Goal: Information Seeking & Learning: Learn about a topic

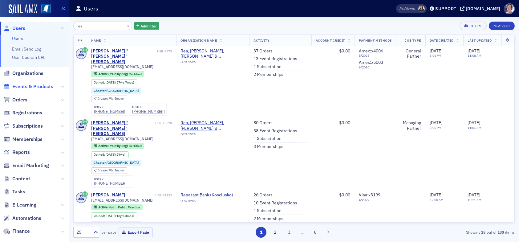
click at [30, 86] on span "Events & Products" at bounding box center [32, 86] width 41 height 7
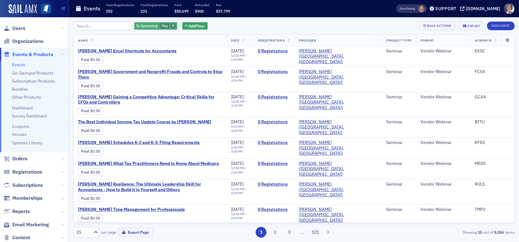
click at [172, 25] on icon "button" at bounding box center [173, 25] width 2 height 3
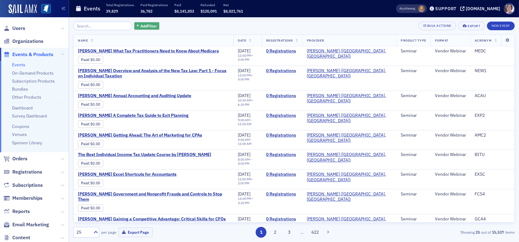
click at [143, 24] on span "Add Filter" at bounding box center [149, 26] width 16 height 6
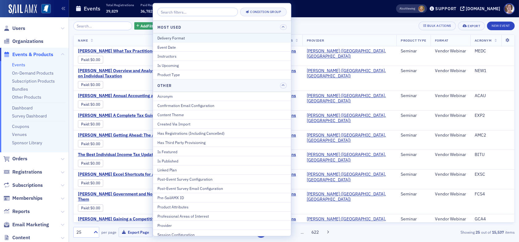
click at [174, 37] on div "Delivery Format" at bounding box center [221, 38] width 129 height 6
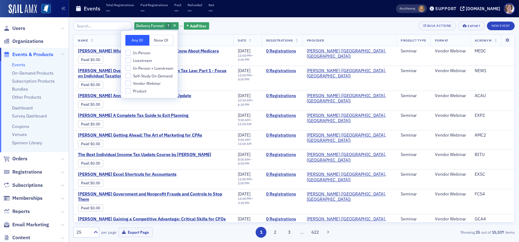
click at [146, 68] on span "In-Person + Livestream" at bounding box center [153, 68] width 40 height 5
click at [131, 68] on input "In-Person + Livestream" at bounding box center [128, 68] width 6 height 6
checkbox input "true"
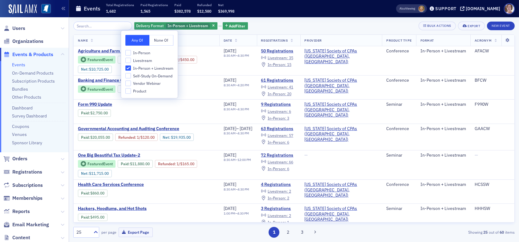
click at [142, 60] on span "Livestream" at bounding box center [142, 60] width 19 height 5
click at [131, 60] on input "Livestream" at bounding box center [128, 61] width 6 height 6
checkbox input "true"
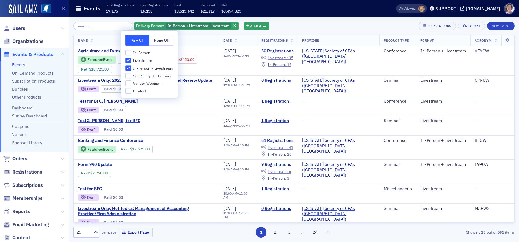
click at [139, 53] on span "In-Person" at bounding box center [141, 52] width 17 height 5
click at [131, 53] on input "In-Person" at bounding box center [128, 53] width 6 height 6
checkbox input "true"
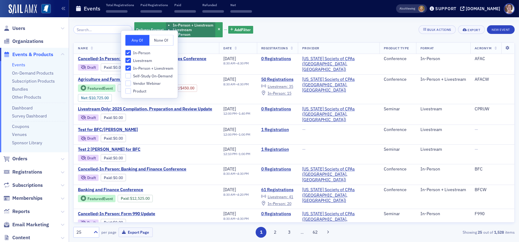
click at [295, 27] on div "Delivery Format In-Person + Livestream Livestream In-Person Add Filter Bulk Act…" at bounding box center [294, 30] width 442 height 16
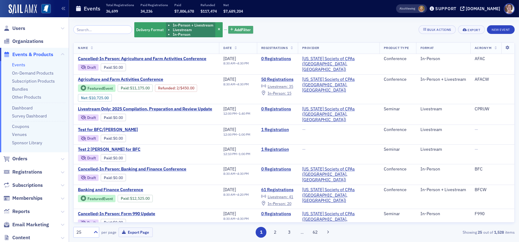
click at [234, 29] on span "Add Filter" at bounding box center [242, 30] width 16 height 6
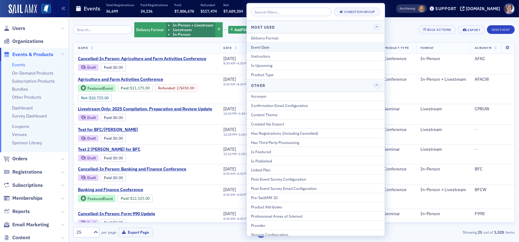
click at [264, 45] on div "Event Date" at bounding box center [315, 47] width 129 height 6
select select "7"
select select "2025"
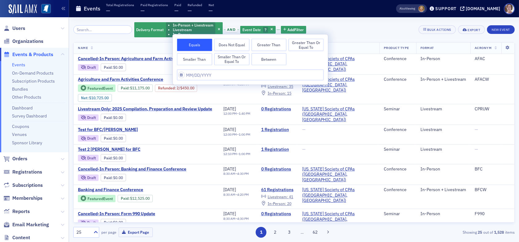
click at [264, 60] on button "Between" at bounding box center [268, 59] width 35 height 12
select select "7"
select select "2025"
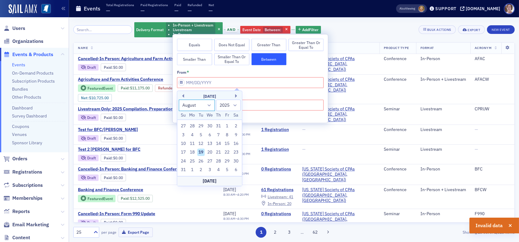
click at [209, 105] on select "January February March April May June July August September October November De…" at bounding box center [197, 105] width 36 height 11
select select "6"
click at [179, 100] on select "January February March April May June July August September October November De…" at bounding box center [197, 105] width 36 height 11
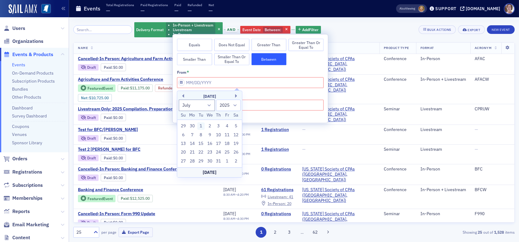
click at [201, 126] on div "1" at bounding box center [200, 125] width 7 height 7
type input "07/01/2025"
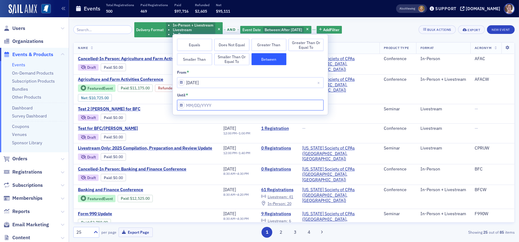
click at [218, 106] on input "from *" at bounding box center [250, 105] width 147 height 11
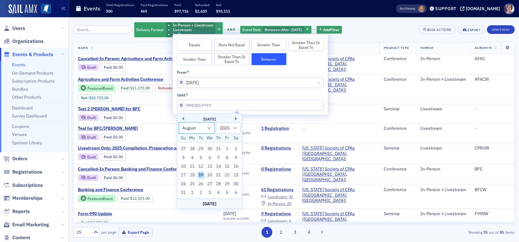
click at [208, 127] on select "January February March April May June July August September October November De…" at bounding box center [197, 127] width 36 height 11
select select "6"
click at [179, 122] on select "January February March April May June July August September October November De…" at bounding box center [197, 127] width 36 height 11
click at [219, 185] on div "31" at bounding box center [218, 183] width 7 height 7
type input "07/31/2025"
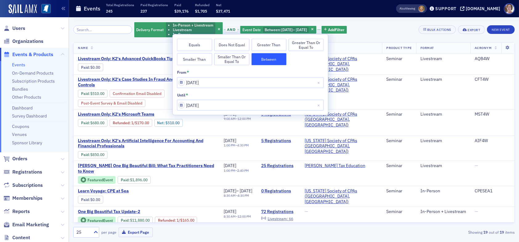
click at [368, 28] on div "Delivery Format In-Person + Livestream Livestream In-Person and Event Date Betw…" at bounding box center [294, 30] width 442 height 16
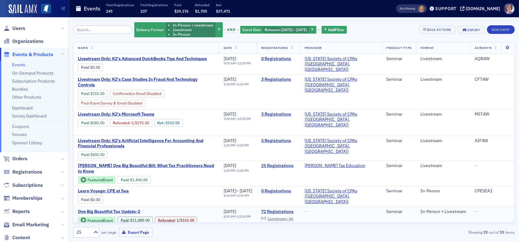
click at [129, 210] on span "One Big Beautiful Tax Update-2" at bounding box center [130, 212] width 104 height 6
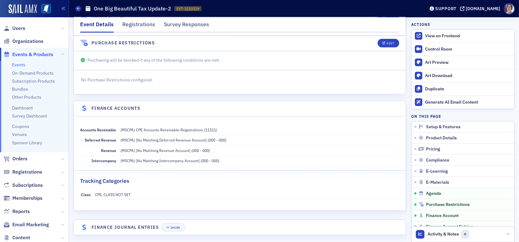
scroll to position [989, 0]
click at [15, 28] on span "Users" at bounding box center [18, 28] width 13 height 7
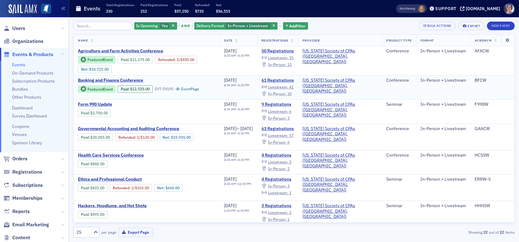
click at [287, 92] on span "In-Person :" at bounding box center [277, 93] width 18 height 5
click at [287, 94] on span "In-Person :" at bounding box center [277, 93] width 18 height 5
click at [288, 86] on span "Livestream :" at bounding box center [278, 86] width 20 height 5
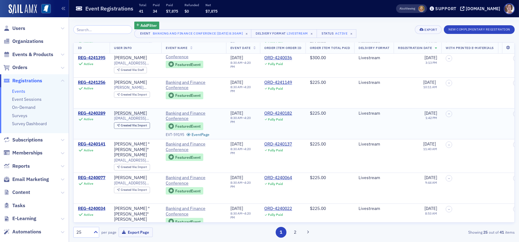
scroll to position [613, 0]
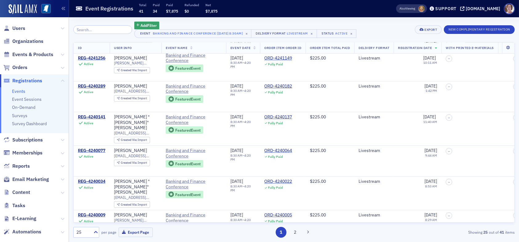
click at [294, 232] on button "2" at bounding box center [295, 232] width 11 height 11
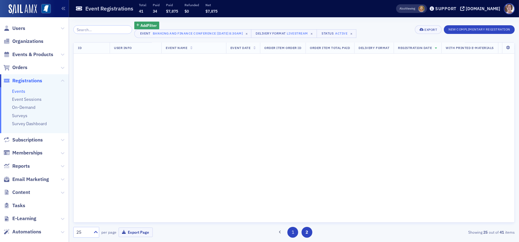
scroll to position [0, 0]
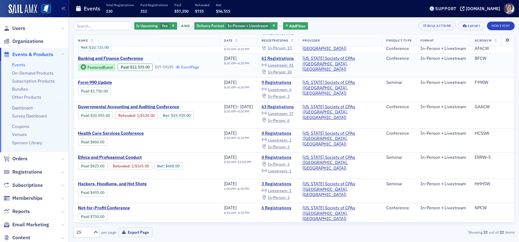
scroll to position [31, 0]
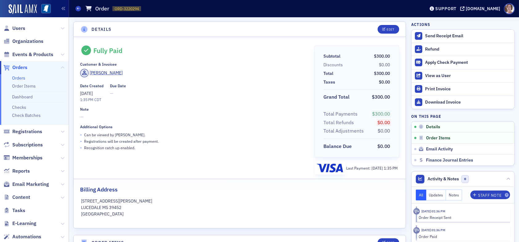
scroll to position [92, 0]
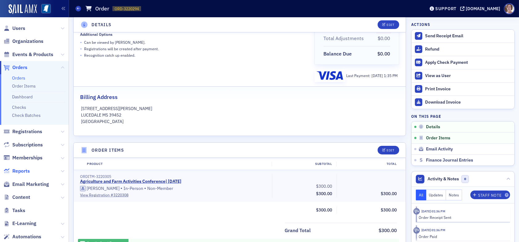
click at [25, 171] on span "Reports" at bounding box center [21, 171] width 18 height 7
